Goal: Ask a question

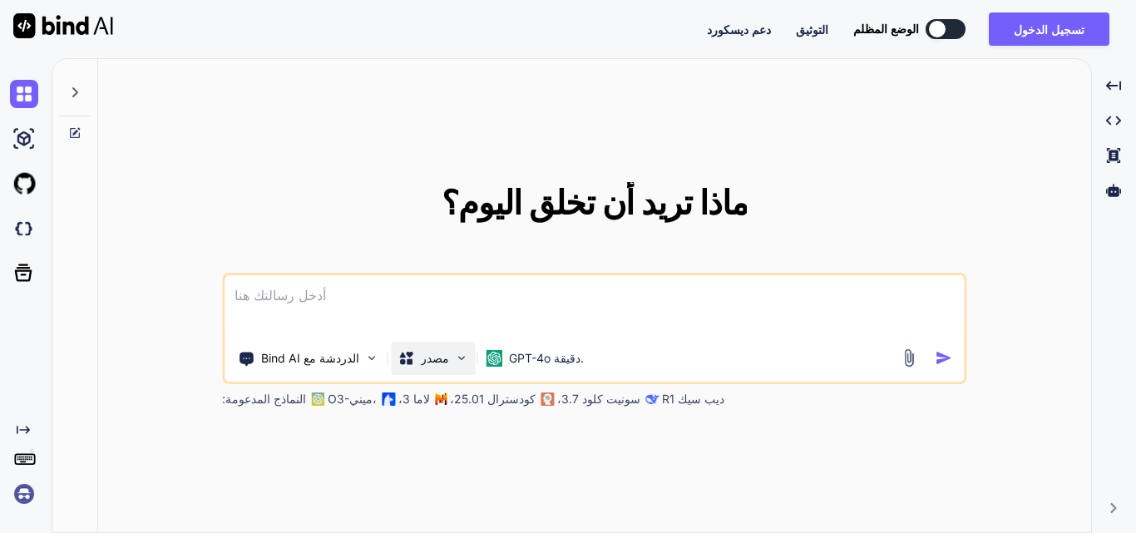
click at [469, 364] on div "مصدر" at bounding box center [433, 358] width 84 height 33
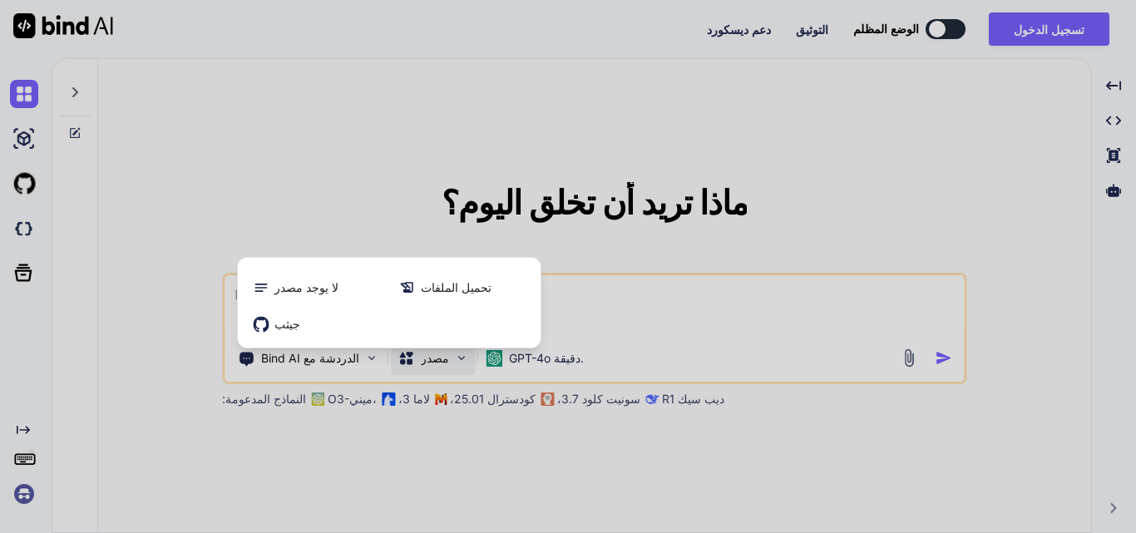
click at [703, 291] on div at bounding box center [568, 266] width 1136 height 533
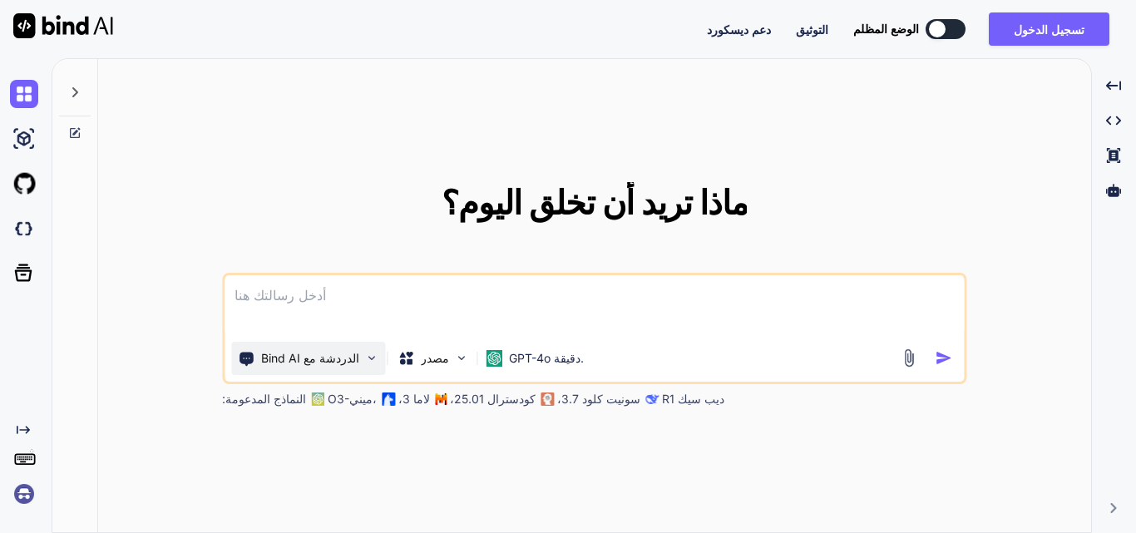
click at [364, 364] on img at bounding box center [371, 358] width 14 height 14
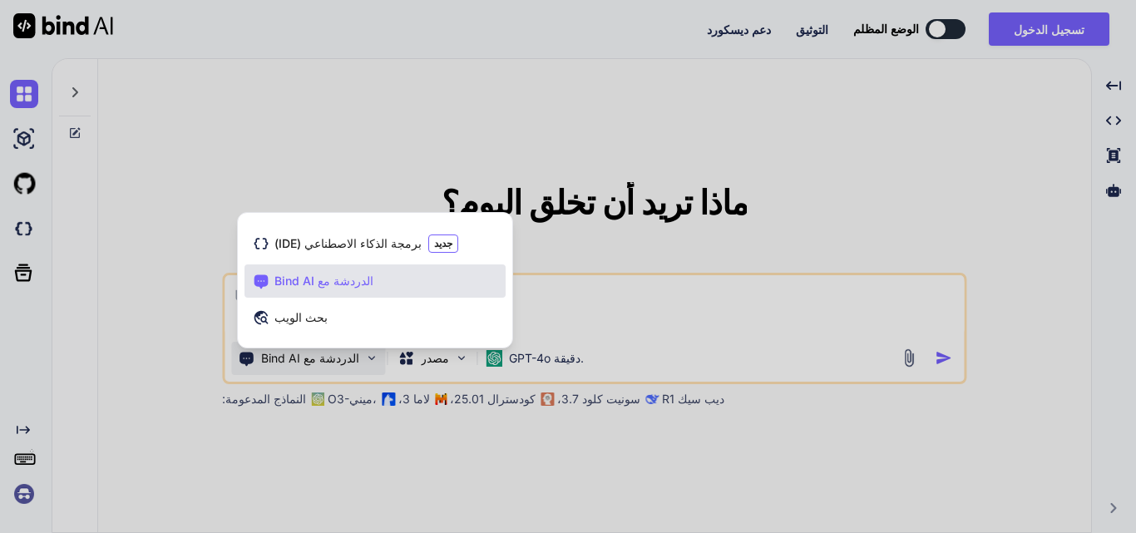
click at [618, 294] on div at bounding box center [568, 266] width 1136 height 533
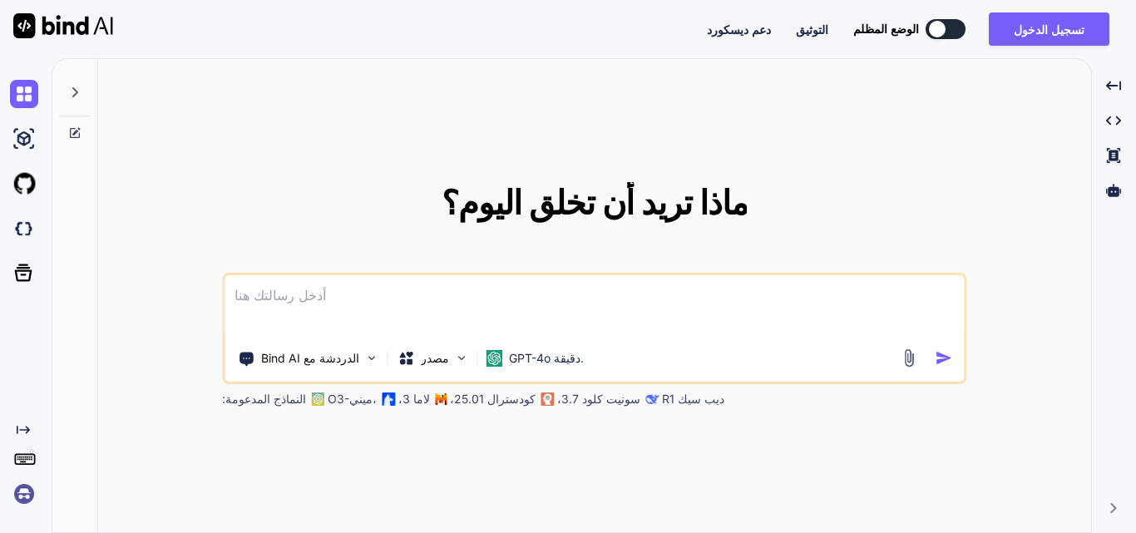
click at [67, 98] on div at bounding box center [75, 87] width 32 height 57
type textarea "x"
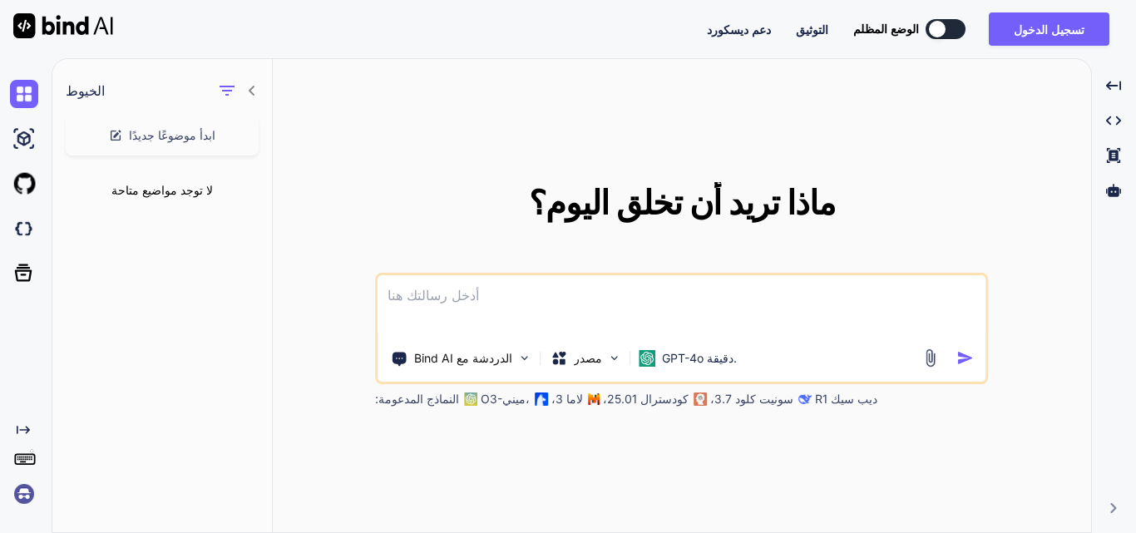
click at [564, 305] on textarea at bounding box center [681, 306] width 609 height 62
click at [444, 297] on textarea at bounding box center [681, 306] width 609 height 62
paste textarea
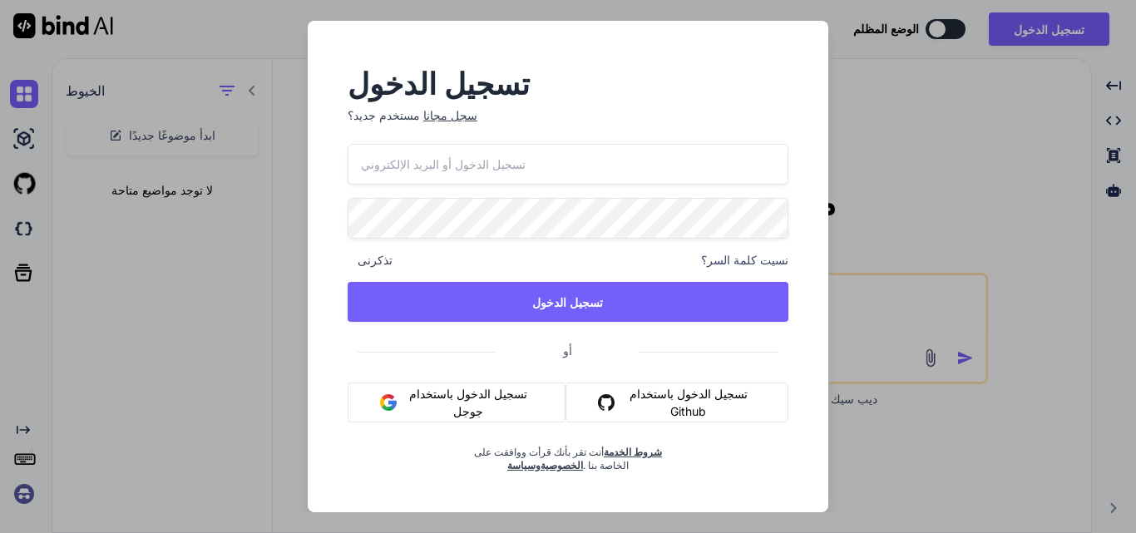
click at [458, 391] on font "تسجيل الدخول باستخدام جوجل" at bounding box center [468, 403] width 118 height 32
click at [489, 400] on font "تسجيل الدخول باستخدام جوجل" at bounding box center [468, 403] width 118 height 32
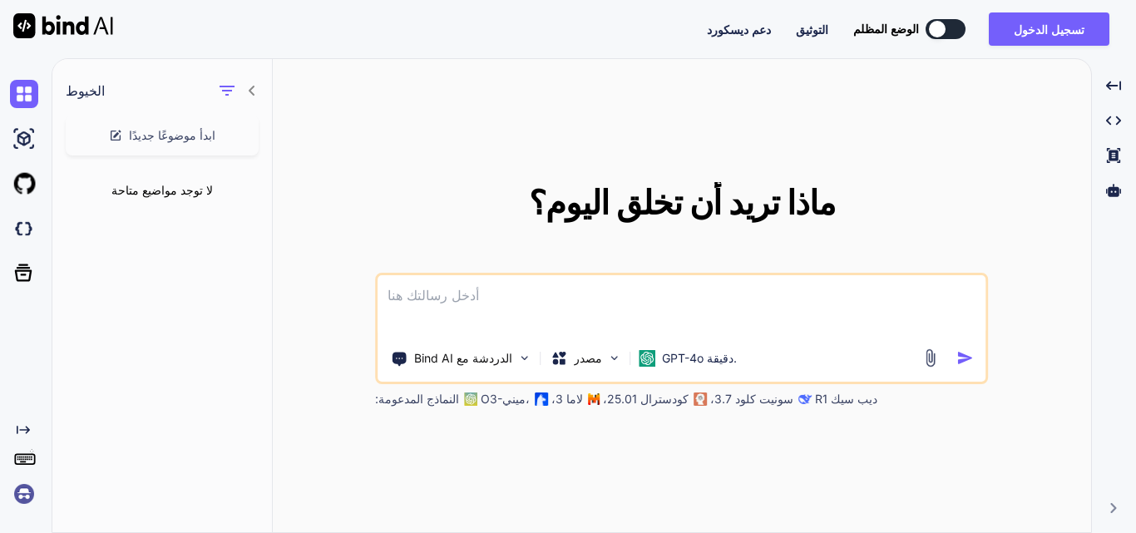
click at [746, 171] on div "ماذا تريد أن تخلق [DATE]؟ الدردشة مع Bind AI مصدر GPT-4o دقيقة. النماذج المدعوم…" at bounding box center [682, 296] width 818 height 475
